Goal: Task Accomplishment & Management: Manage account settings

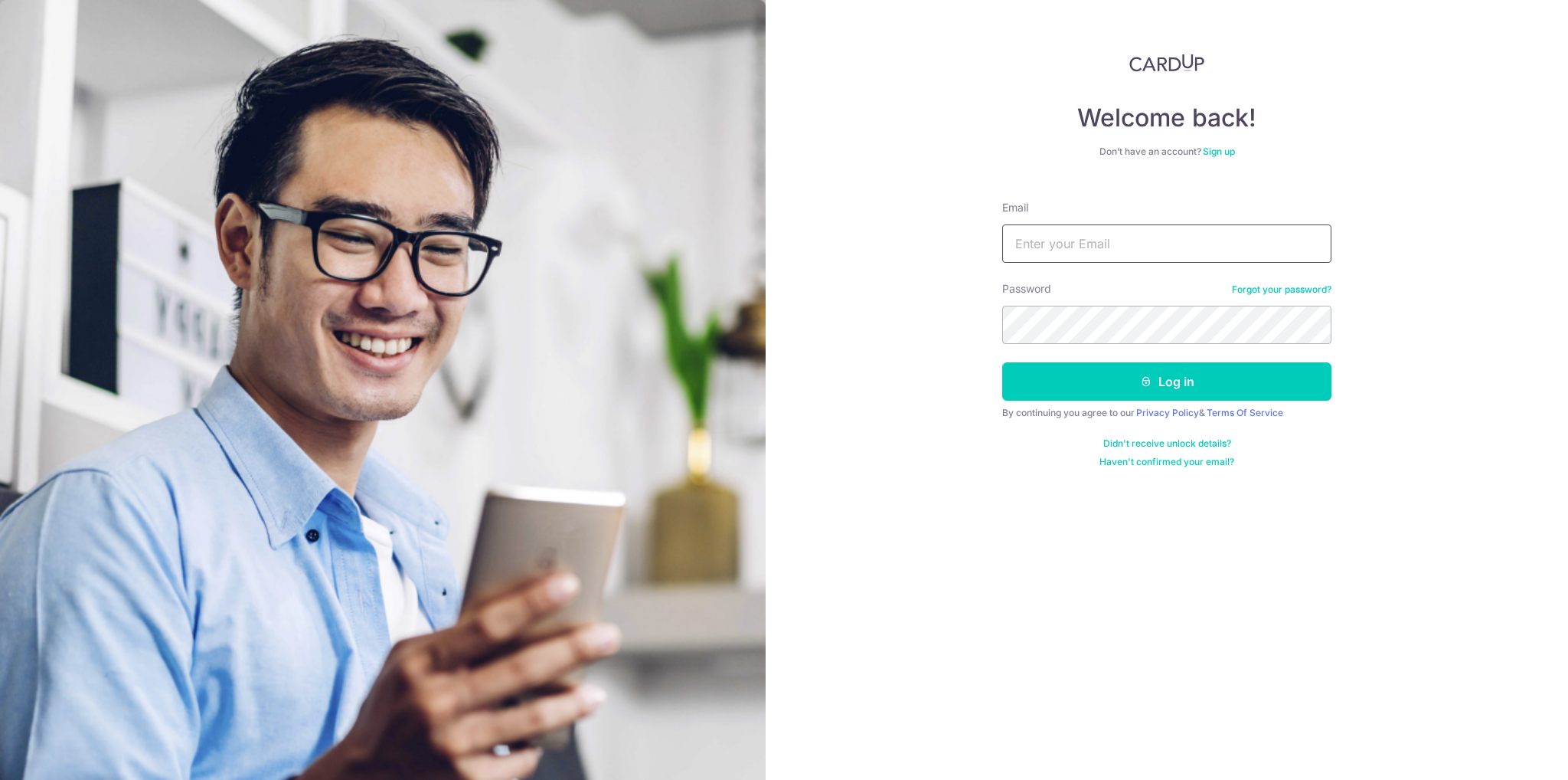
click at [1076, 253] on input "Email" at bounding box center [1167, 243] width 329 height 38
type input "[EMAIL_ADDRESS][DOMAIN_NAME]"
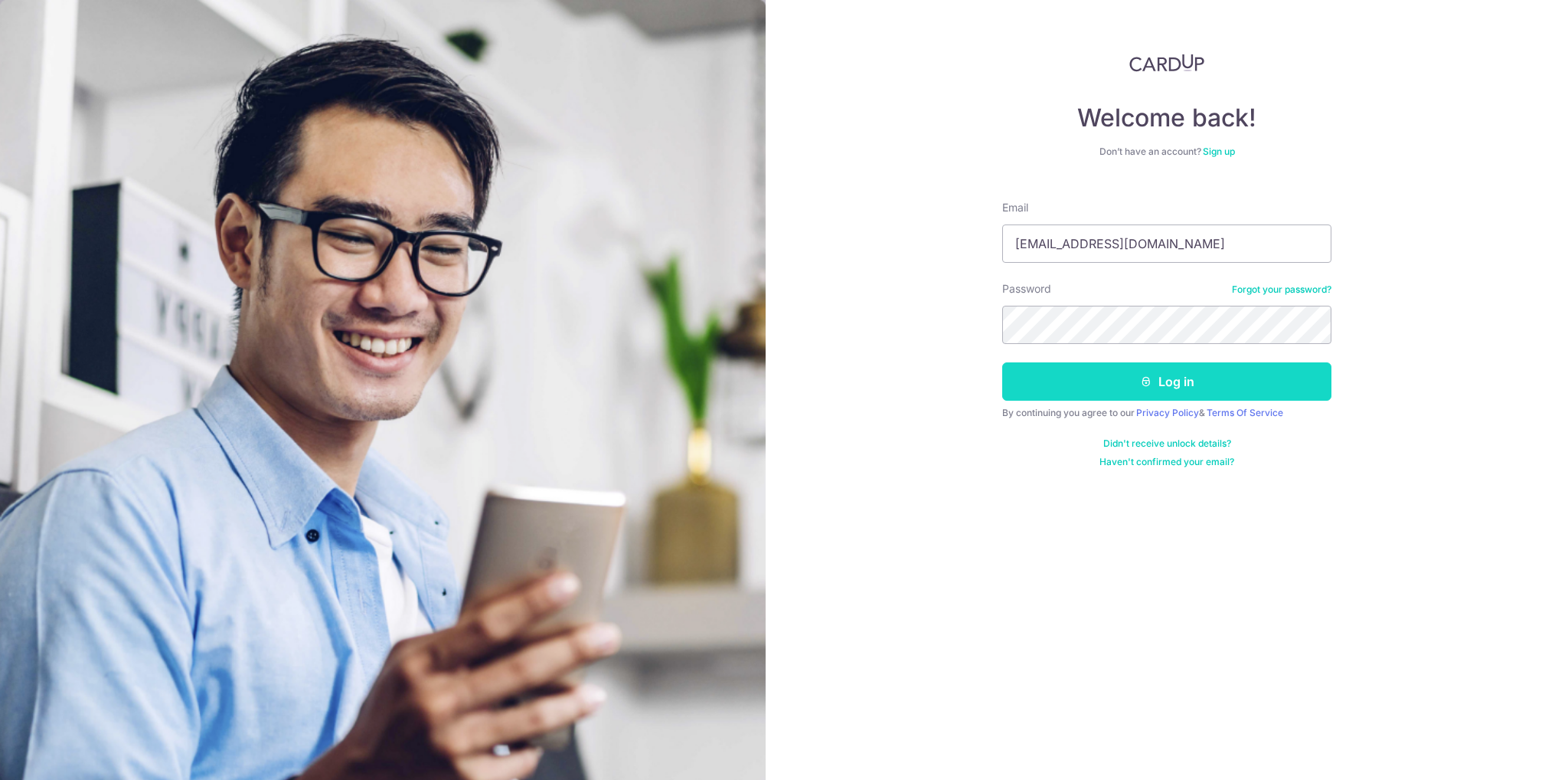
click at [1183, 386] on button "Log in" at bounding box center [1167, 382] width 329 height 38
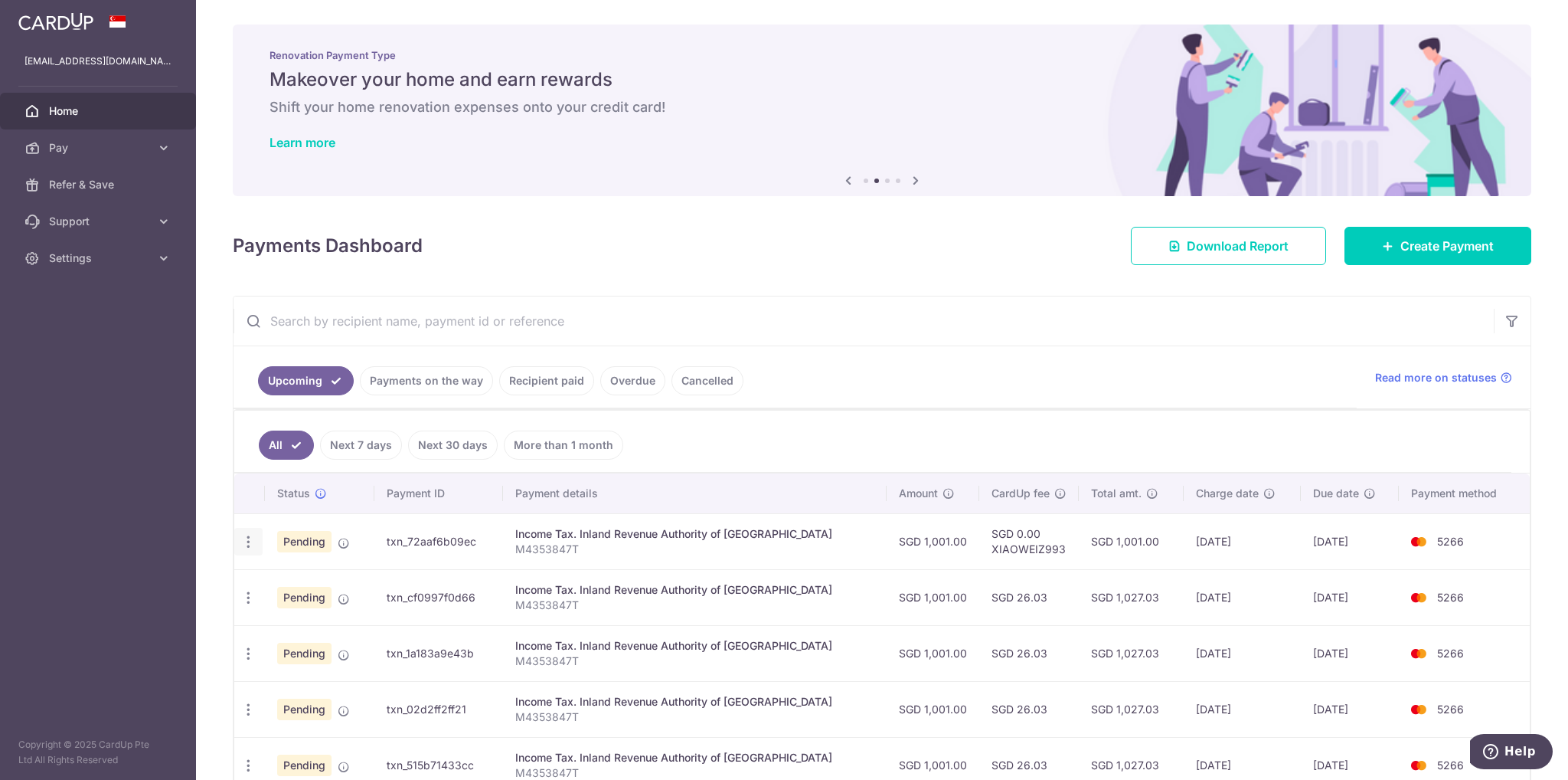
click at [248, 536] on icon "button" at bounding box center [249, 542] width 16 height 16
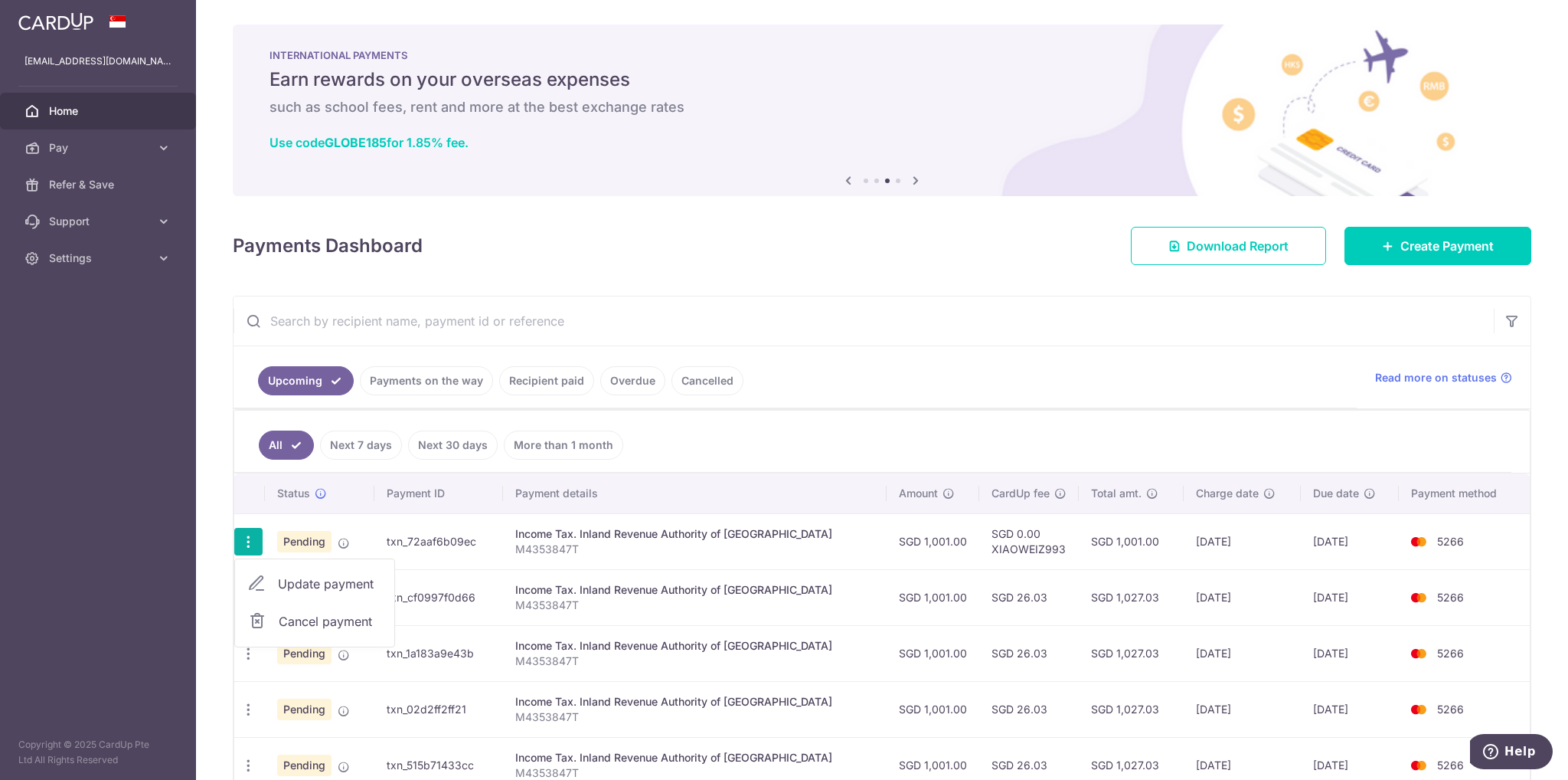
click at [851, 329] on input "text" at bounding box center [864, 321] width 1260 height 49
